Goal: Task Accomplishment & Management: Manage account settings

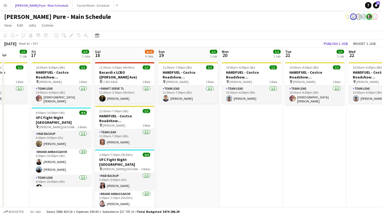
scroll to position [0, 147]
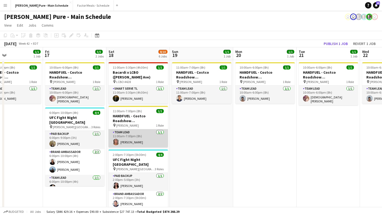
click at [114, 139] on app-user-avatar at bounding box center [116, 142] width 6 height 6
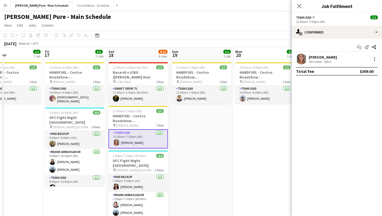
click at [302, 57] on app-user-avatar at bounding box center [301, 59] width 11 height 11
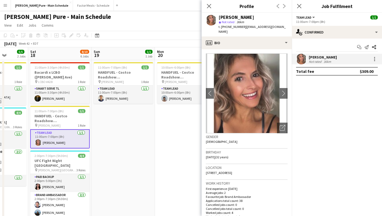
scroll to position [0, 170]
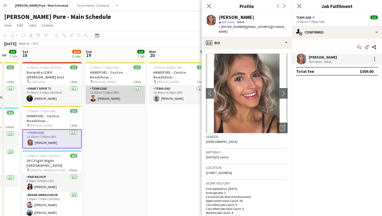
click at [92, 96] on app-user-avatar at bounding box center [93, 98] width 6 height 6
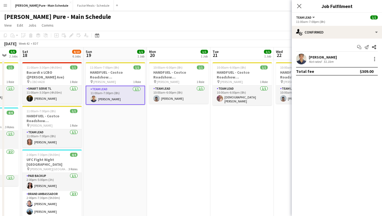
click at [292, 59] on app-board-header-date "Wed 22 1/1 1 Job" at bounding box center [305, 53] width 63 height 13
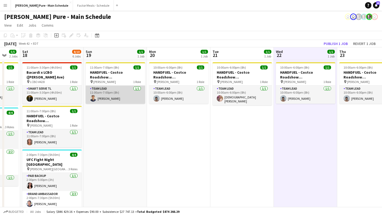
click at [97, 98] on app-card-role "Team Lead 1/1 11:00am-7:00pm (8h) Krish Panjwani" at bounding box center [115, 95] width 59 height 18
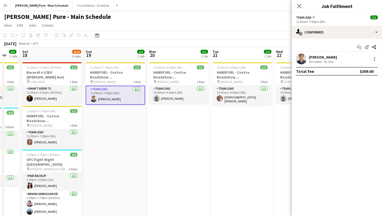
click at [304, 58] on app-user-avatar at bounding box center [301, 59] width 11 height 11
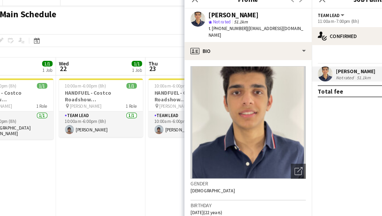
scroll to position [0, 140]
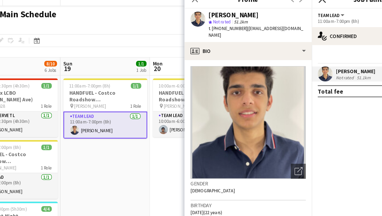
click at [300, 8] on icon "Close pop-in" at bounding box center [299, 5] width 5 height 5
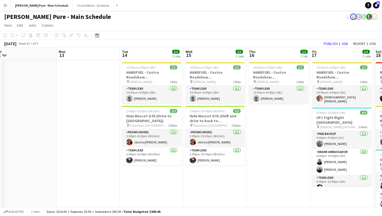
scroll to position [0, 125]
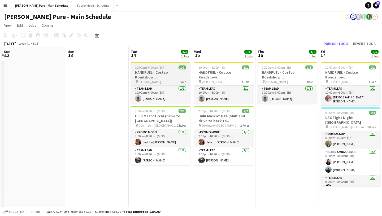
click at [161, 70] on app-job-card "10:00am-6:00pm (8h) 1/1 HANDFUEL - Costco Roadshow Oshawa pin Costco Oshawa 1 R…" at bounding box center [160, 82] width 59 height 41
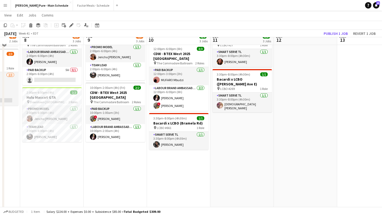
scroll to position [76, 0]
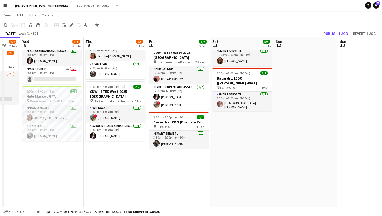
click at [112, 151] on app-date-cell "9:00am-5:00pm (8h) 0/1 Purity Sampling pin Real Canadian Superstore 1520 1 Role…" at bounding box center [115, 148] width 63 height 329
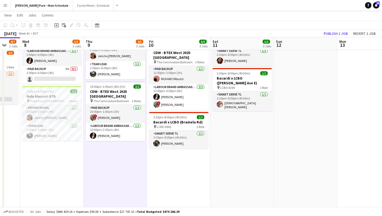
click at [122, 158] on app-date-cell "9:00am-5:00pm (8h) 0/1 Purity Sampling pin Real Canadian Superstore 1520 1 Role…" at bounding box center [115, 148] width 63 height 329
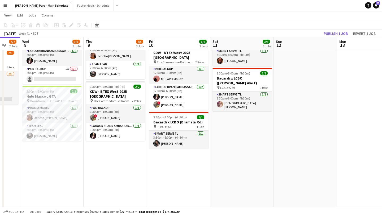
click at [122, 158] on app-date-cell "9:00am-5:00pm (8h) 0/1 Purity Sampling pin Real Canadian Superstore 1520 1 Role…" at bounding box center [115, 148] width 63 height 329
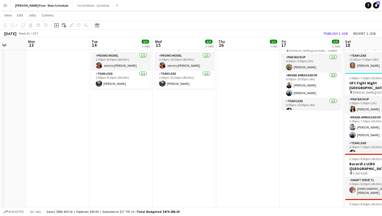
scroll to position [0, 0]
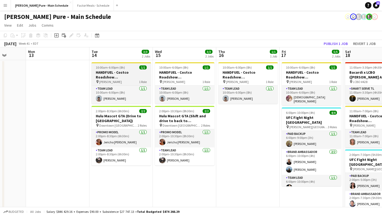
click at [125, 64] on app-job-card "10:00am-6:00pm (8h) 1/1 HANDFUEL - Costco Roadshow Oshawa pin Costco Oshawa 1 R…" at bounding box center [121, 82] width 59 height 41
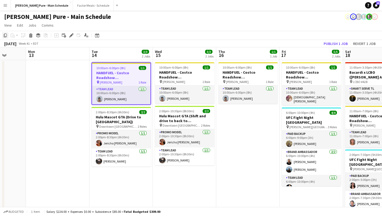
click at [3, 35] on div "Copy" at bounding box center [5, 35] width 6 height 6
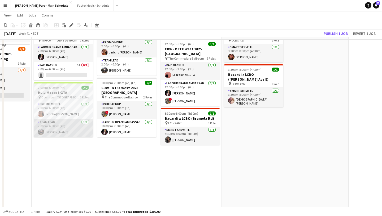
scroll to position [83, 0]
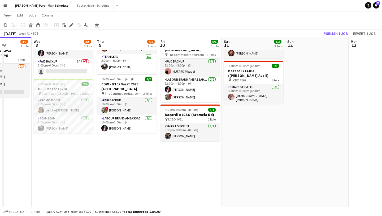
click at [129, 156] on app-date-cell "9:00am-5:00pm (8h) 0/1 Purity Sampling pin Real Canadian Superstore 1520 1 Role…" at bounding box center [126, 140] width 63 height 329
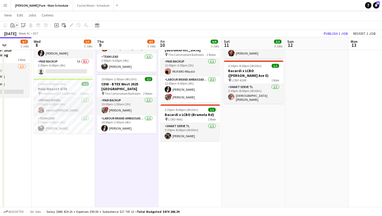
click at [15, 24] on icon "Paste" at bounding box center [13, 25] width 4 height 4
click at [18, 36] on link "Paste Command V" at bounding box center [35, 35] width 42 height 5
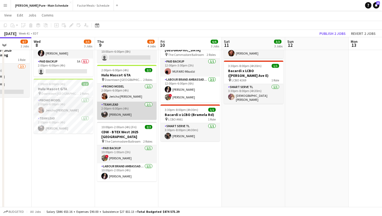
scroll to position [0, 0]
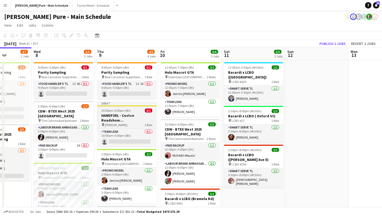
click at [132, 119] on h3 "HANDFUEL - Costco Roadshow Oshawa" at bounding box center [126, 118] width 59 height 10
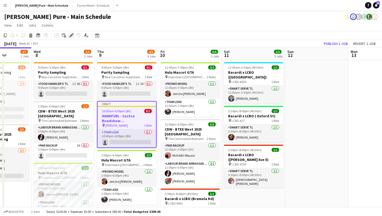
click at [71, 34] on icon "Edit" at bounding box center [71, 35] width 4 height 4
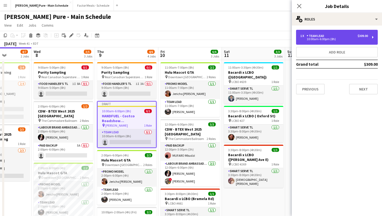
click at [343, 34] on div "1 x Team Lead $309.00" at bounding box center [335, 36] width 68 height 4
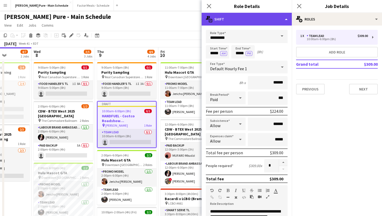
click at [282, 20] on div "multiple-actions-text Shift" at bounding box center [247, 19] width 90 height 13
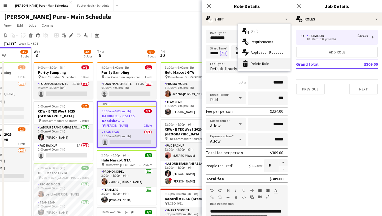
click at [275, 61] on div "bin-2 Delete Role" at bounding box center [264, 63] width 53 height 11
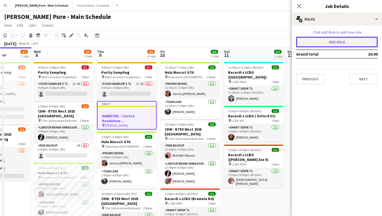
click at [360, 40] on button "Add role" at bounding box center [337, 42] width 82 height 11
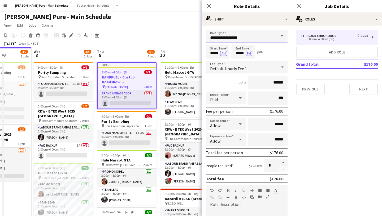
click at [270, 40] on input "**********" at bounding box center [247, 36] width 82 height 13
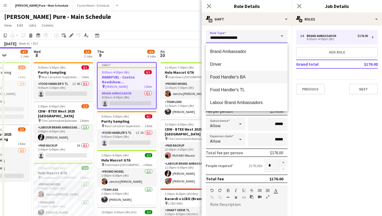
scroll to position [140, 0]
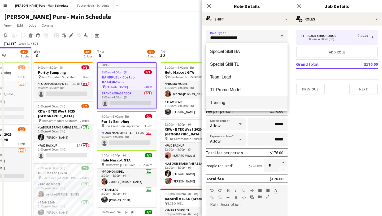
click at [233, 100] on span "Training" at bounding box center [246, 102] width 73 height 5
type input "********"
type input "******"
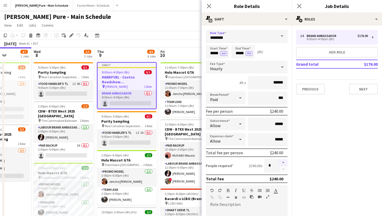
click at [283, 161] on button "button" at bounding box center [283, 162] width 8 height 7
type input "*"
click at [218, 52] on input "*****" at bounding box center [217, 51] width 23 height 13
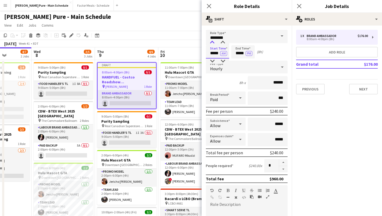
click at [215, 41] on div at bounding box center [212, 42] width 11 height 5
click at [225, 41] on div at bounding box center [223, 42] width 11 height 5
type input "*****"
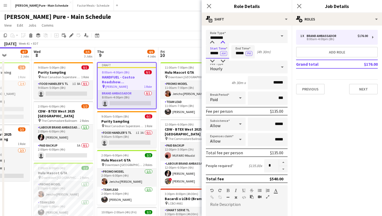
click at [225, 41] on div at bounding box center [223, 42] width 11 height 5
click at [241, 47] on input "*****" at bounding box center [243, 51] width 23 height 13
click at [238, 61] on div at bounding box center [238, 60] width 11 height 5
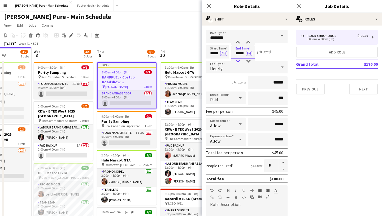
click at [238, 61] on div at bounding box center [238, 60] width 11 height 5
click at [246, 59] on div at bounding box center [248, 60] width 11 height 5
type input "*****"
click at [246, 59] on div at bounding box center [248, 60] width 11 height 5
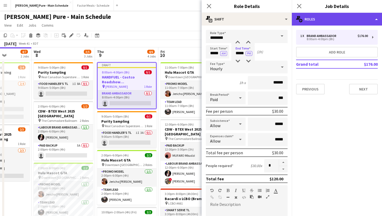
click at [344, 17] on div "multiple-users-add Roles" at bounding box center [337, 19] width 90 height 13
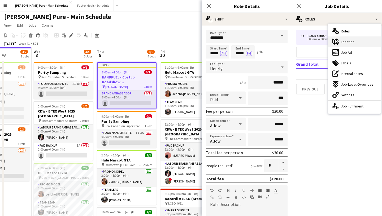
click at [351, 39] on span "Location" at bounding box center [348, 41] width 14 height 5
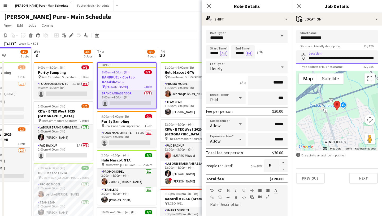
scroll to position [0, 33]
drag, startPoint x: 309, startPoint y: 58, endPoint x: 382, endPoint y: 62, distance: 73.4
click at [382, 62] on form "**********" at bounding box center [337, 107] width 90 height 154
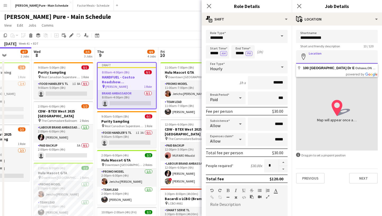
scroll to position [0, 0]
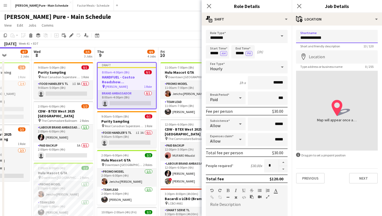
drag, startPoint x: 332, startPoint y: 38, endPoint x: 290, endPoint y: 38, distance: 42.5
click at [290, 38] on body "Menu Boards Boards Boards All jobs Status Workforce Workforce My Workforce Recr…" at bounding box center [191, 211] width 382 height 423
drag, startPoint x: 332, startPoint y: 41, endPoint x: 302, endPoint y: 37, distance: 29.7
click at [302, 37] on input "**********" at bounding box center [337, 36] width 82 height 13
type input "*"
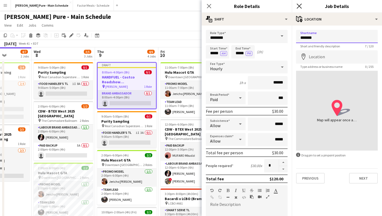
type input "*******"
click at [300, 7] on icon at bounding box center [299, 5] width 5 height 5
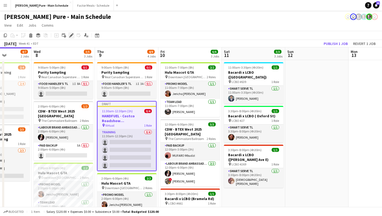
click at [69, 35] on div "Edit" at bounding box center [71, 35] width 6 height 6
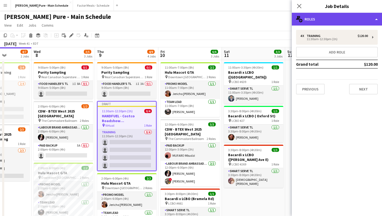
click at [350, 19] on div "multiple-users-add Roles" at bounding box center [337, 19] width 90 height 13
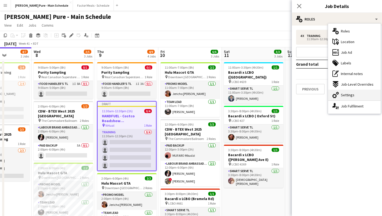
click at [355, 96] on div "cog-double-3 Settings" at bounding box center [355, 94] width 53 height 11
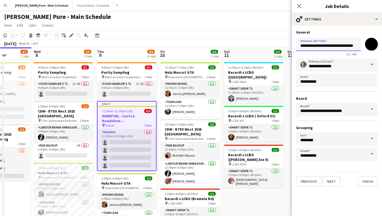
drag, startPoint x: 351, startPoint y: 46, endPoint x: 382, endPoint y: 43, distance: 31.4
click at [382, 43] on form "**********" at bounding box center [337, 108] width 90 height 157
type input "**********"
click at [298, 6] on icon "Close pop-in" at bounding box center [299, 5] width 5 height 5
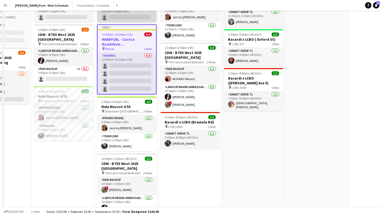
scroll to position [0, 0]
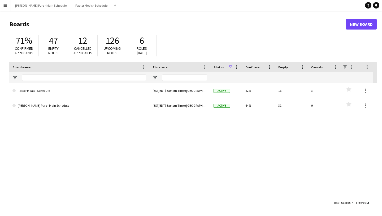
click at [74, 11] on main "Boards New Board 71% Confirmed applicants 47 Empty roles 12 Cancelled applicant…" at bounding box center [191, 113] width 382 height 205
click at [73, 3] on button "Factor Meals - Schedule Close" at bounding box center [91, 5] width 41 height 10
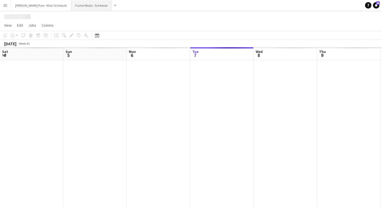
scroll to position [0, 127]
